Goal: Information Seeking & Learning: Learn about a topic

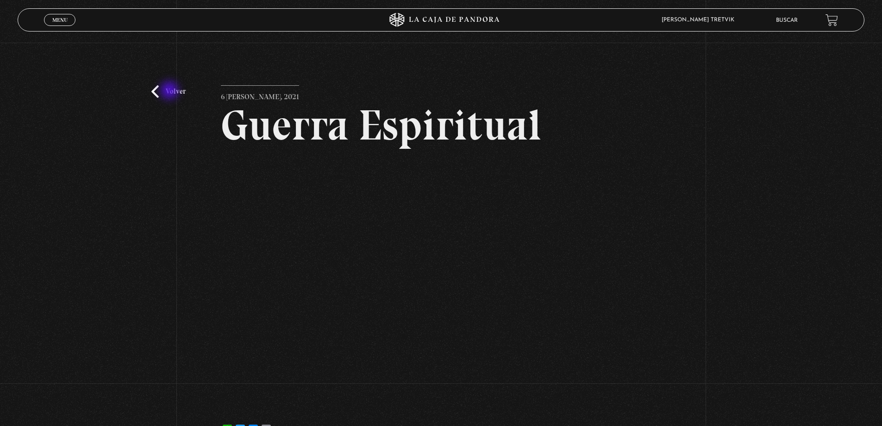
click at [170, 91] on link "Volver" at bounding box center [168, 91] width 34 height 13
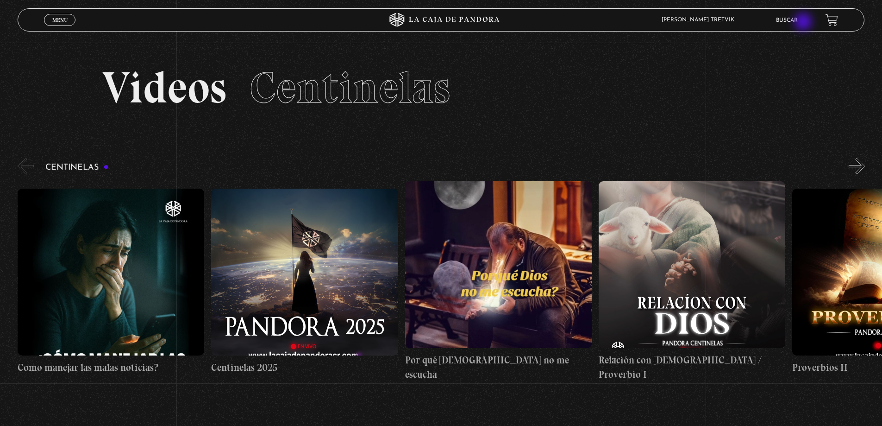
click at [798, 23] on link "Buscar" at bounding box center [787, 21] width 22 height 6
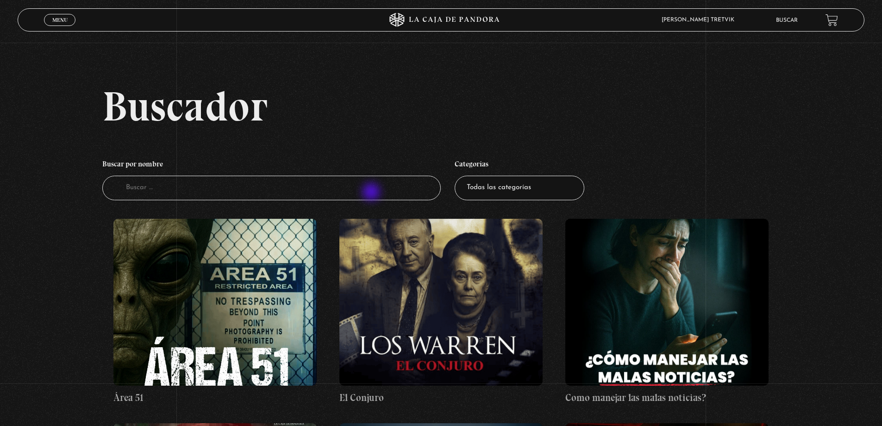
click at [372, 193] on input "Buscador" at bounding box center [271, 188] width 339 height 25
type input "[PERSON_NAME] espiritual"
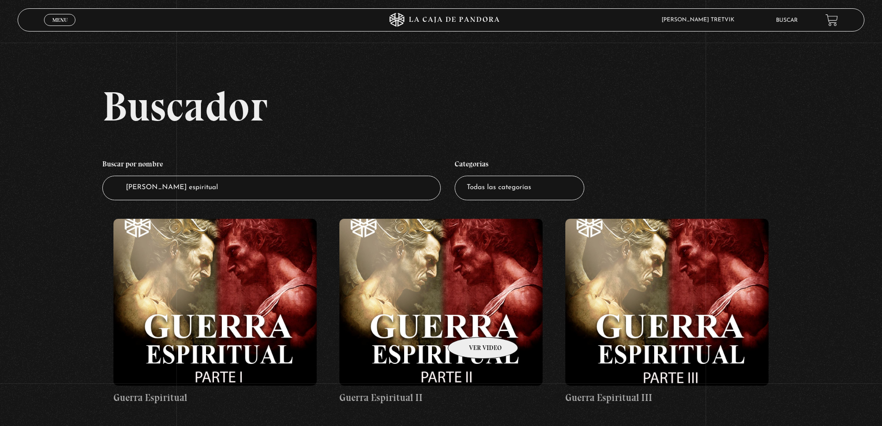
click at [472, 323] on figure at bounding box center [441, 302] width 203 height 167
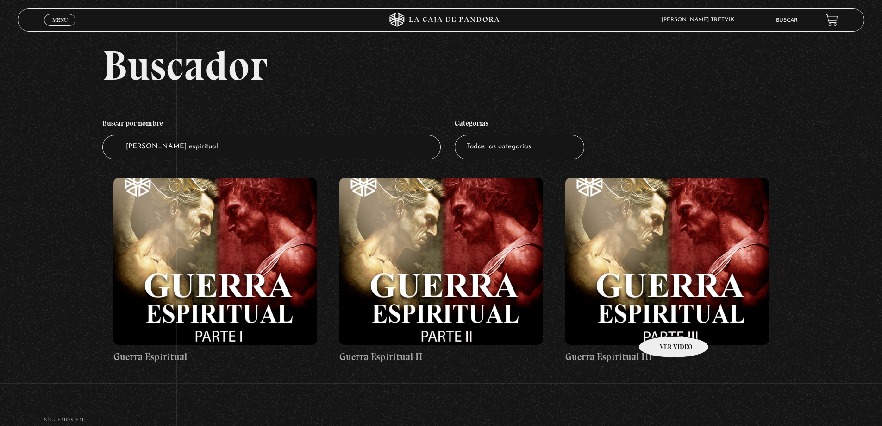
scroll to position [120, 0]
